Goal: Navigation & Orientation: Understand site structure

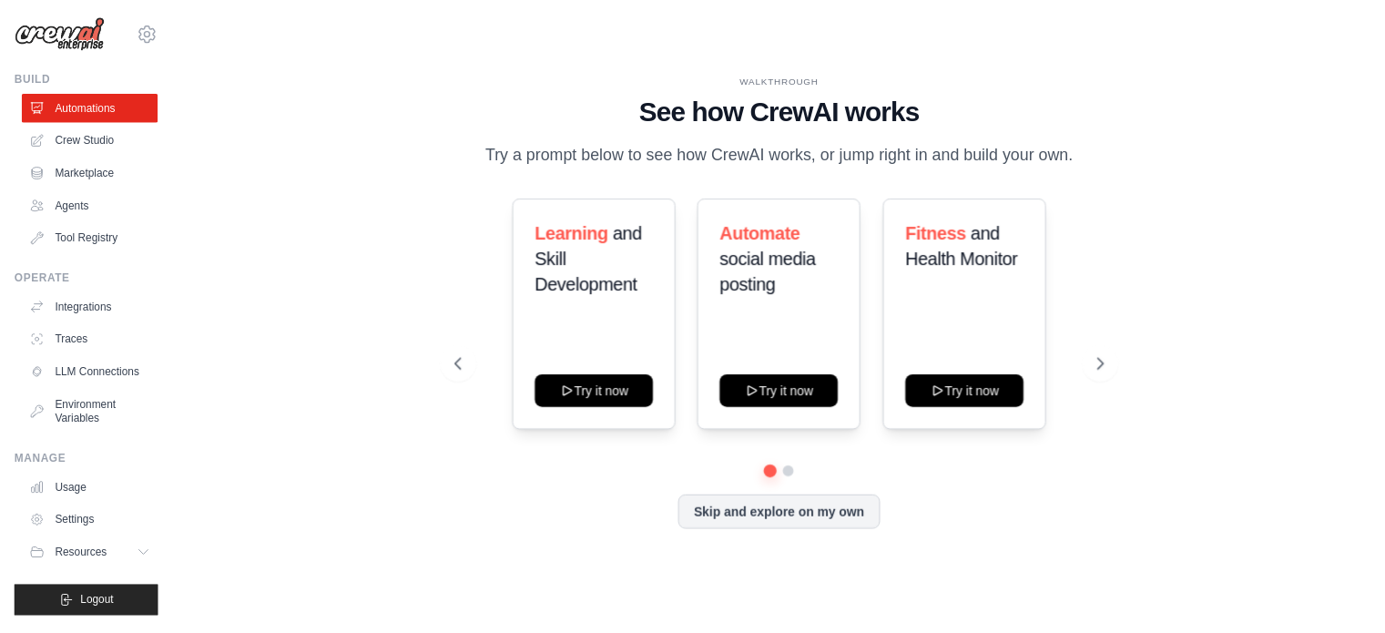
scroll to position [19, 0]
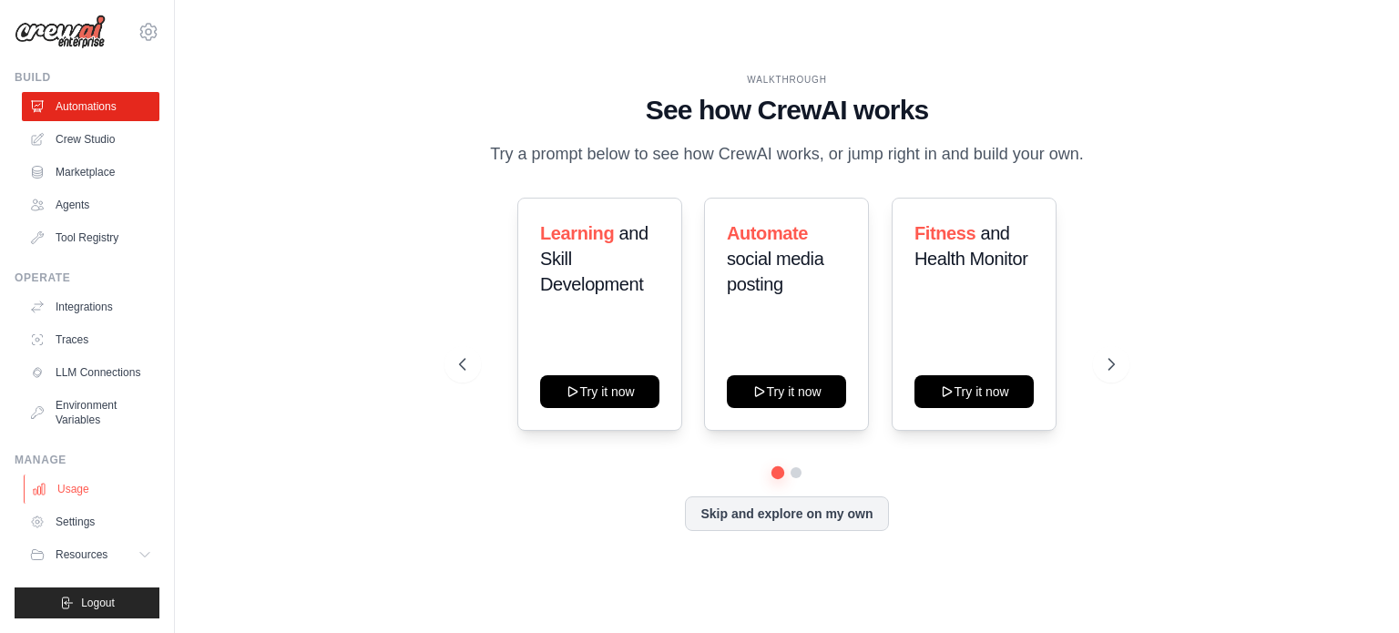
click at [91, 487] on link "Usage" at bounding box center [93, 488] width 138 height 29
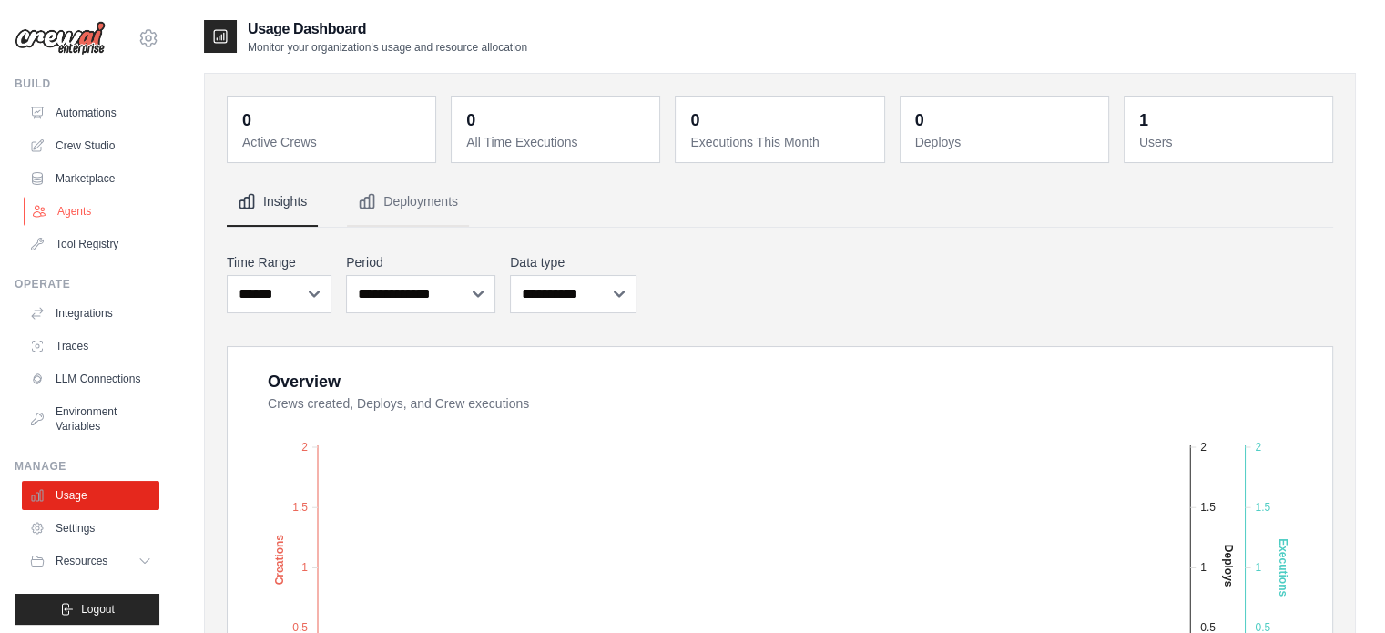
click at [83, 213] on link "Agents" at bounding box center [93, 211] width 138 height 29
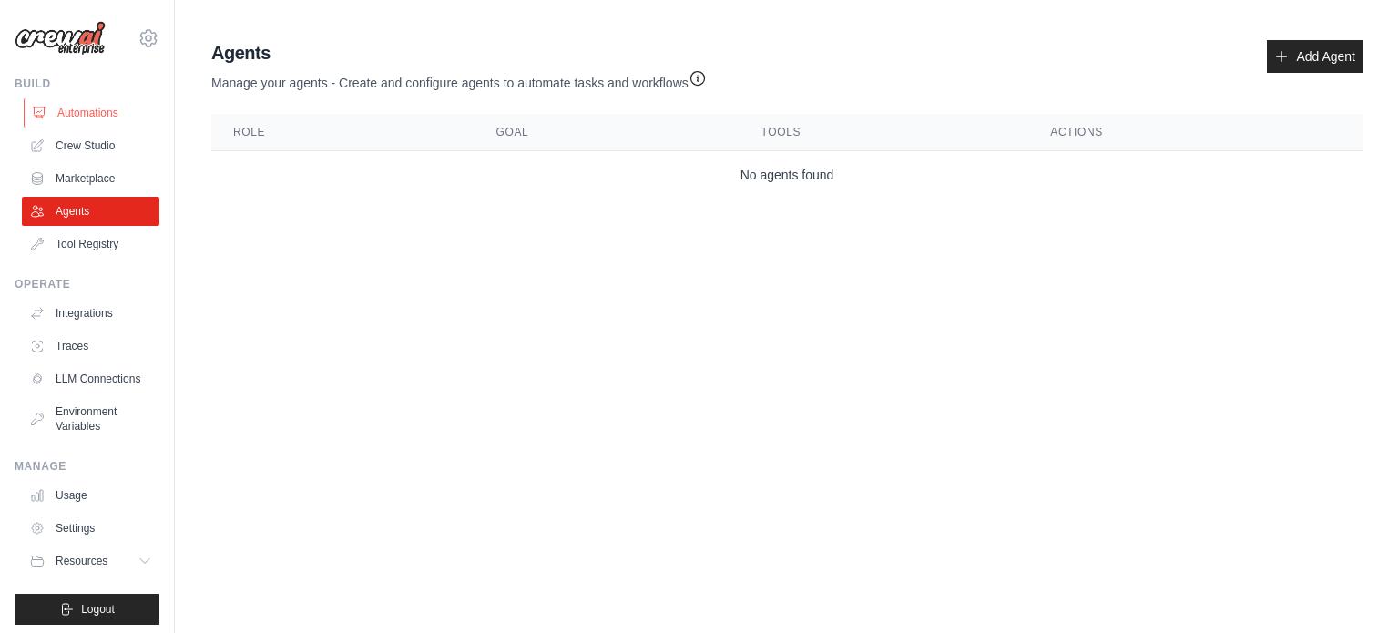
click at [73, 124] on link "Automations" at bounding box center [93, 112] width 138 height 29
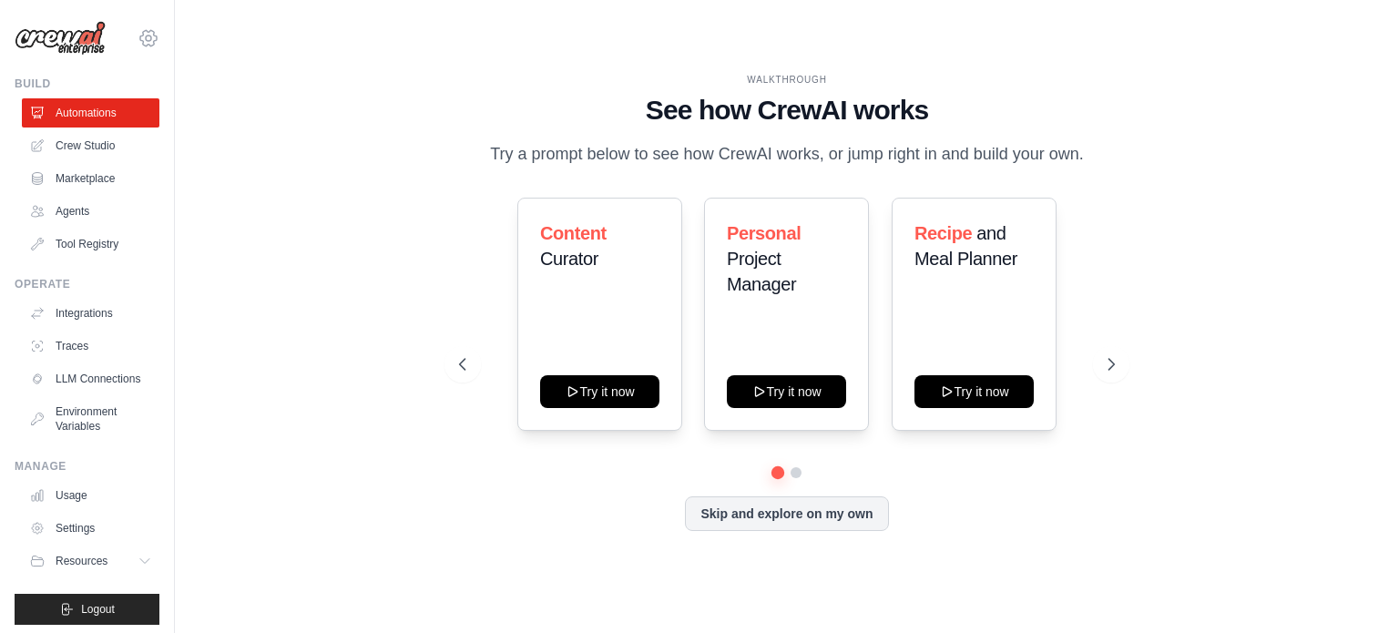
click at [140, 45] on icon at bounding box center [148, 37] width 16 height 15
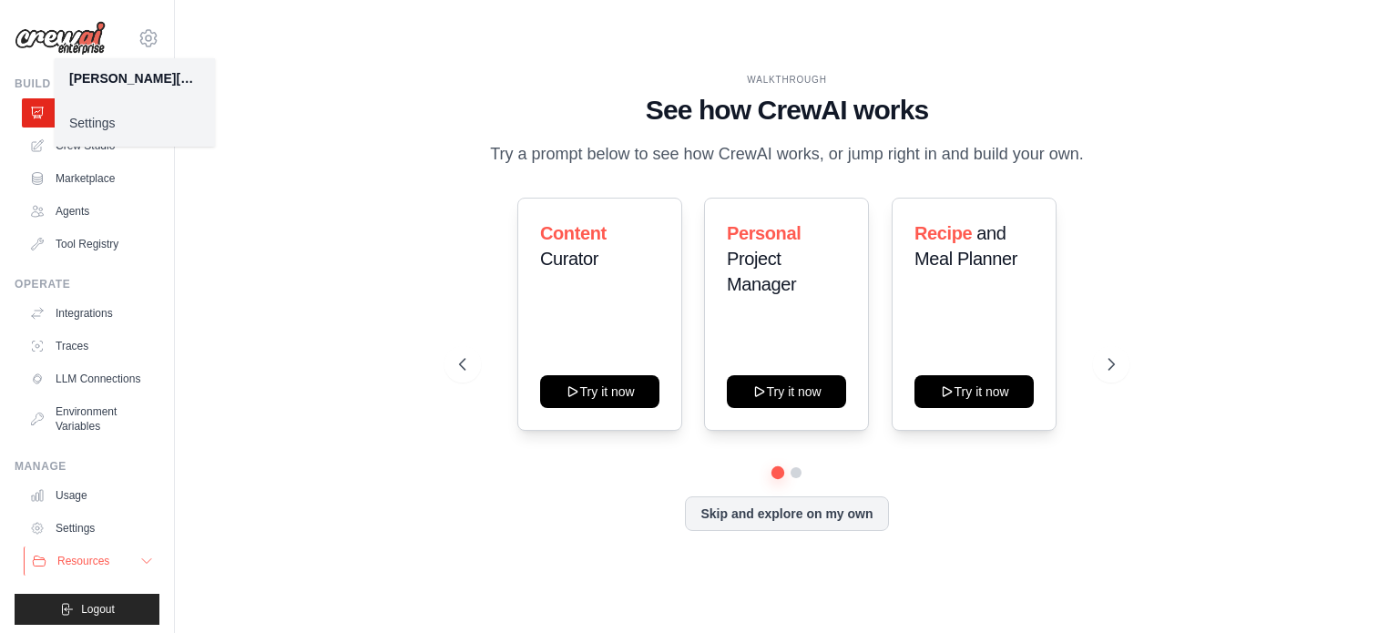
click at [124, 566] on button "Resources" at bounding box center [93, 560] width 138 height 29
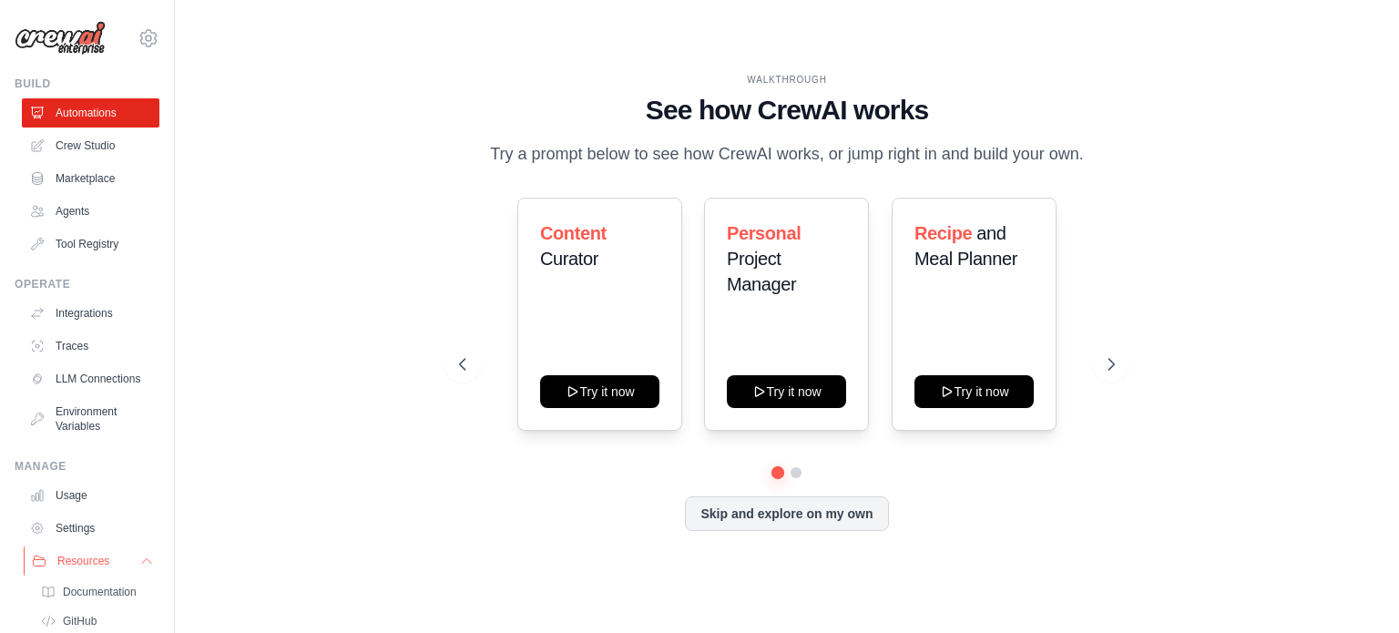
scroll to position [151, 0]
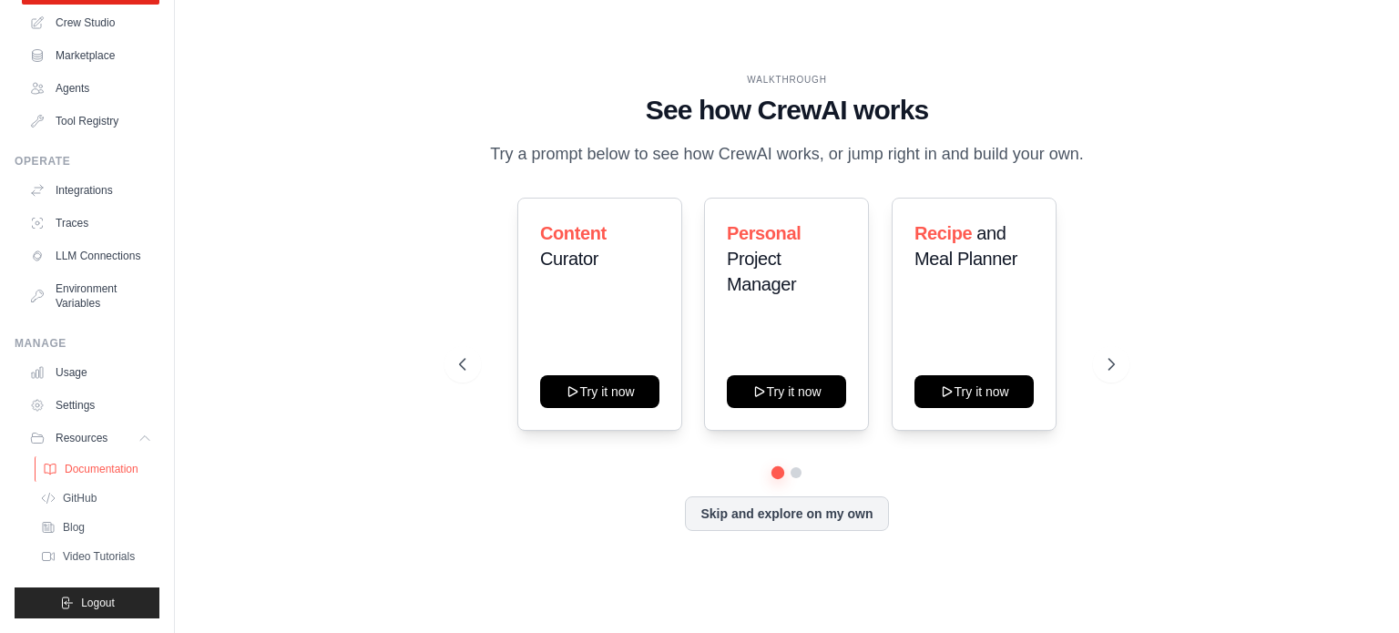
click at [108, 462] on span "Documentation" at bounding box center [102, 469] width 74 height 15
